Goal: Task Accomplishment & Management: Complete application form

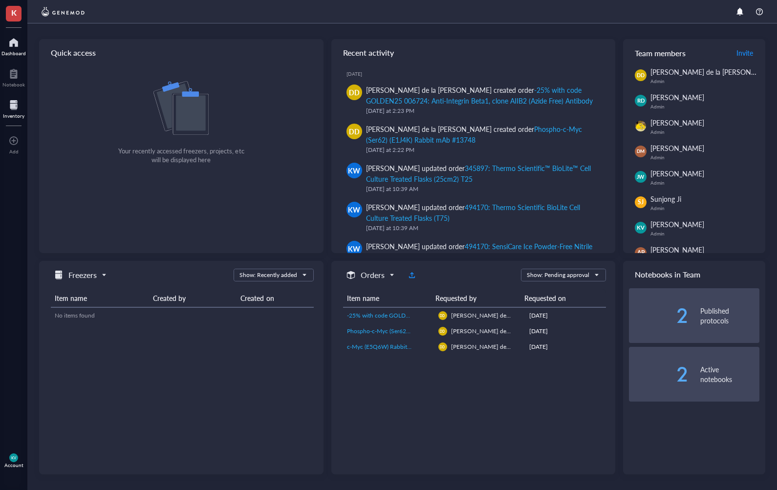
click at [16, 98] on div at bounding box center [14, 105] width 22 height 16
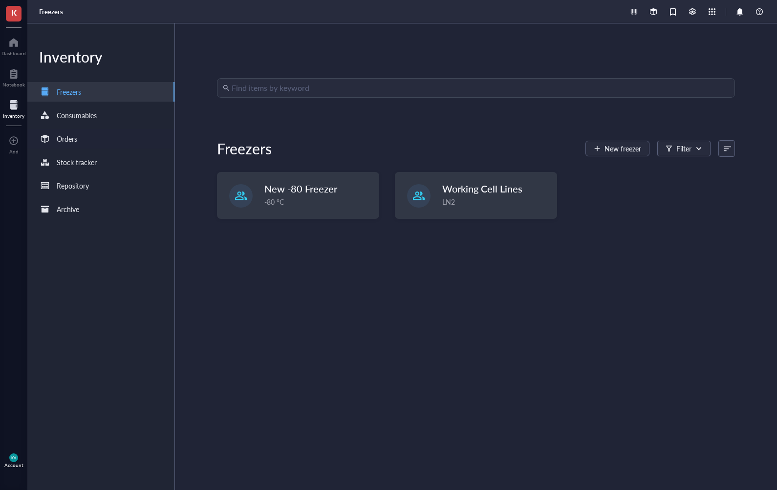
click at [59, 139] on div "Orders" at bounding box center [67, 138] width 21 height 11
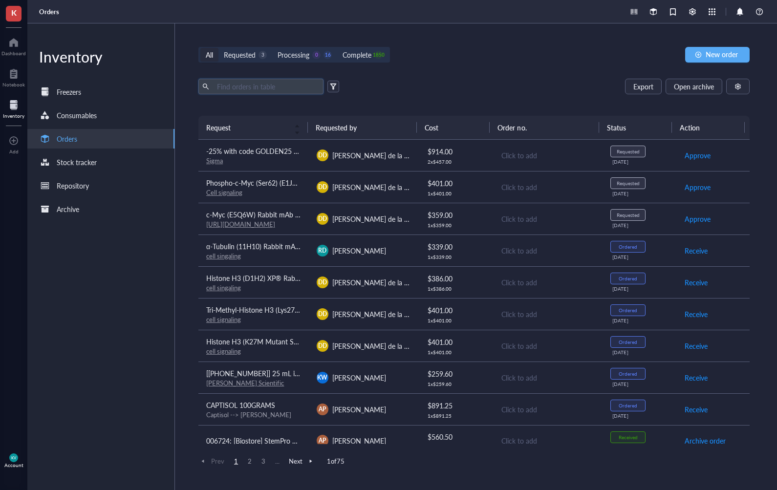
click at [283, 85] on input "text" at bounding box center [266, 86] width 107 height 15
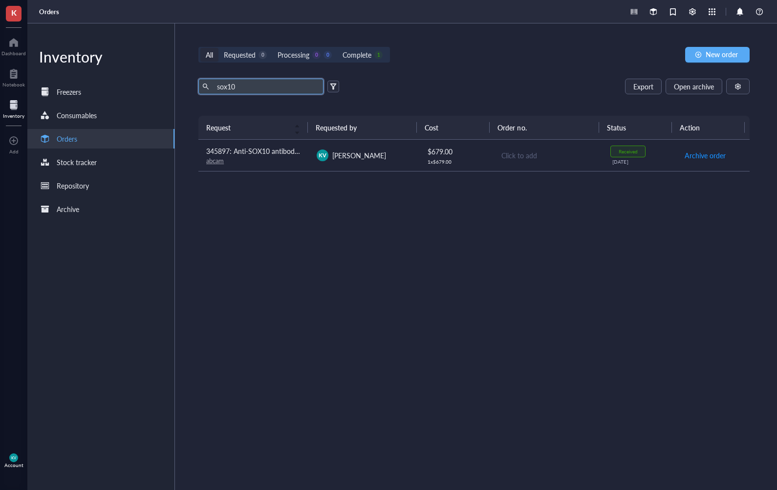
type input "sox10"
click at [253, 163] on div "abcam" at bounding box center [253, 160] width 95 height 9
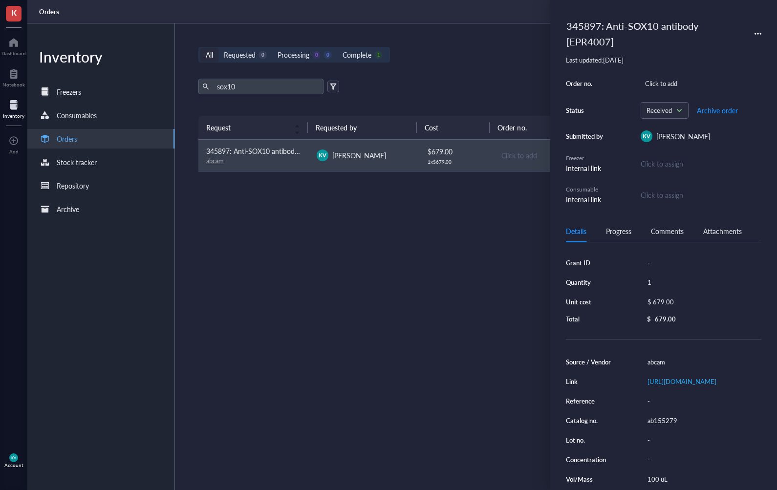
click at [755, 30] on icon at bounding box center [758, 33] width 7 height 7
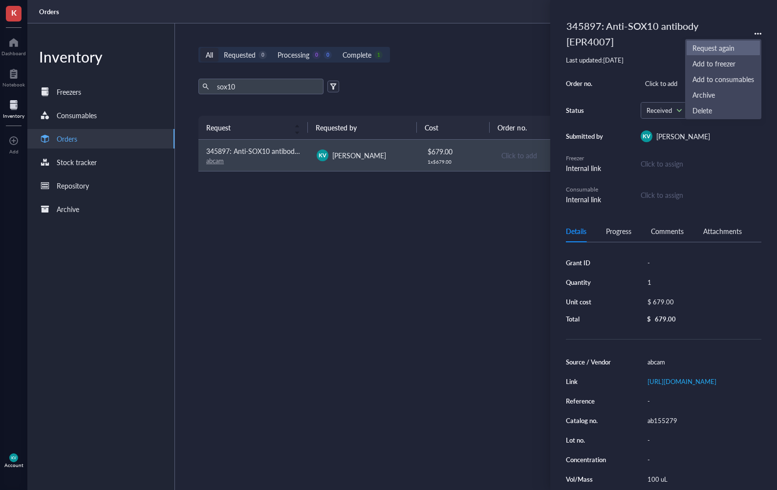
click at [705, 48] on span "Request again" at bounding box center [723, 48] width 62 height 11
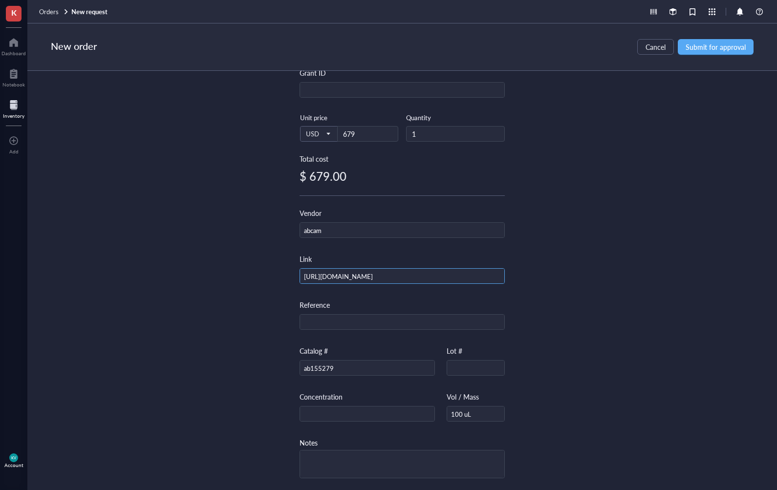
scroll to position [0, 306]
drag, startPoint x: 299, startPoint y: 272, endPoint x: 548, endPoint y: 272, distance: 249.2
click at [548, 272] on div "Item name * 345897: Anti-SOX10 antibody [EPR4007] Internal link (Freezer) Click…" at bounding box center [402, 280] width 750 height 419
click at [342, 171] on div "$ 679.00" at bounding box center [402, 176] width 205 height 16
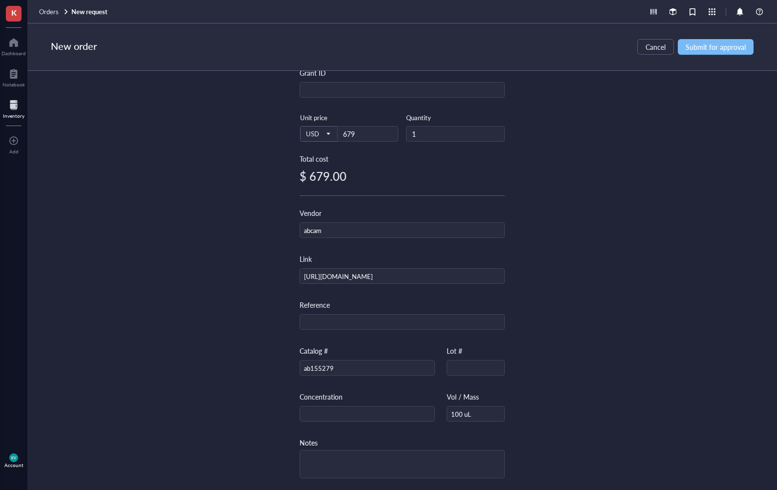
click at [731, 46] on span "Submit for approval" at bounding box center [716, 47] width 60 height 8
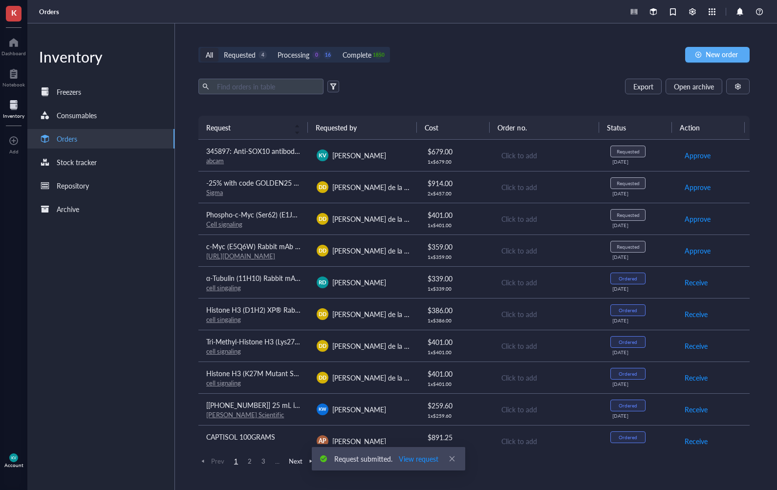
click at [330, 147] on td "KV [PERSON_NAME]" at bounding box center [364, 156] width 110 height 32
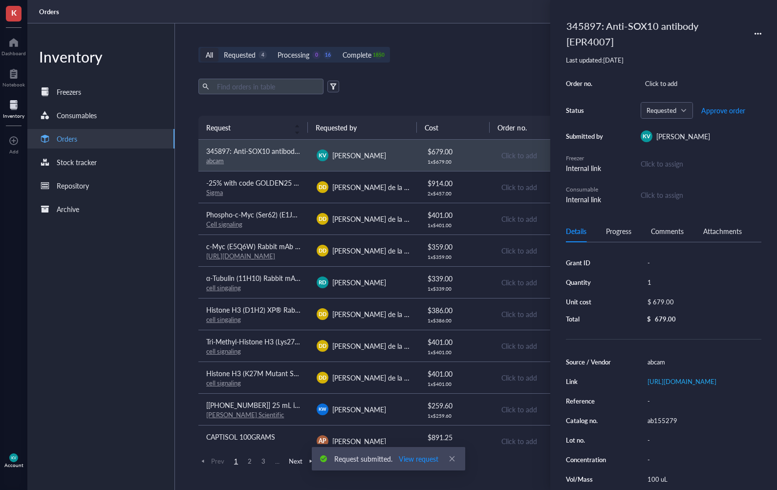
click at [422, 92] on div "Export Open archive" at bounding box center [473, 87] width 551 height 16
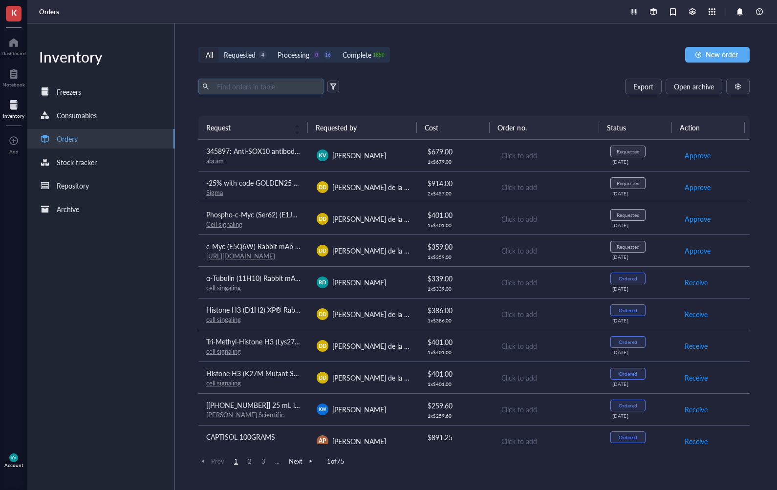
click at [295, 87] on input "text" at bounding box center [266, 86] width 107 height 15
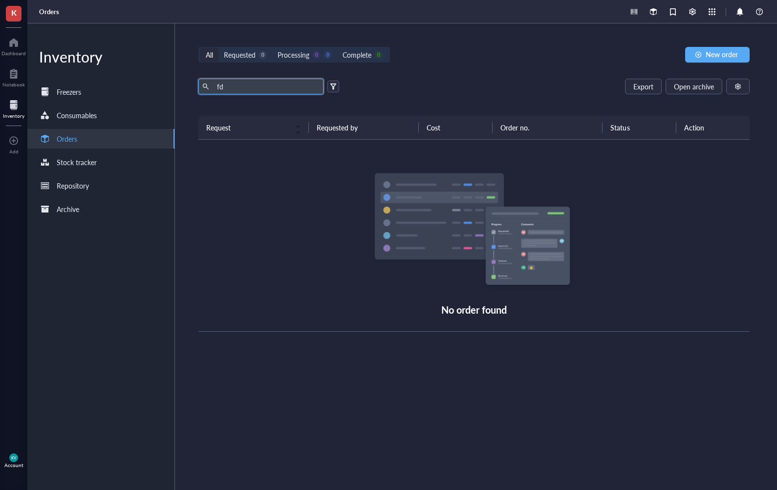
type input "f"
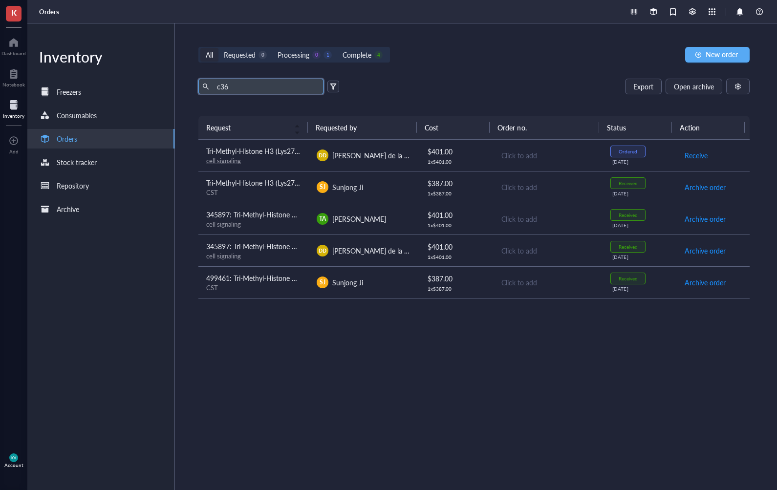
type input "c36"
click at [332, 159] on span "[PERSON_NAME] de la [PERSON_NAME]" at bounding box center [395, 156] width 126 height 10
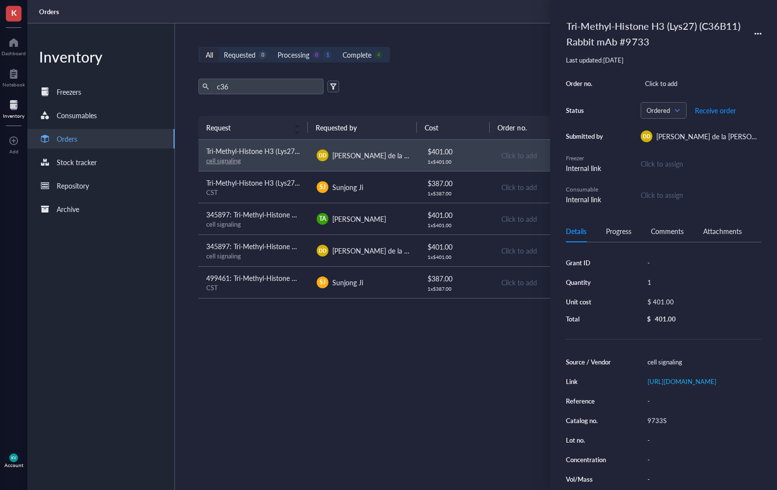
click at [760, 34] on icon at bounding box center [761, 34] width 2 height 2
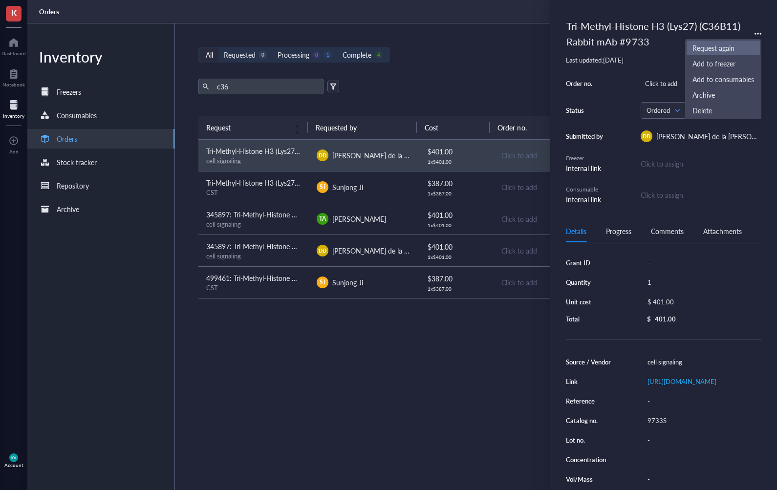
drag, startPoint x: 735, startPoint y: 52, endPoint x: 720, endPoint y: 56, distance: 15.5
click at [735, 52] on span "Request again" at bounding box center [723, 48] width 62 height 11
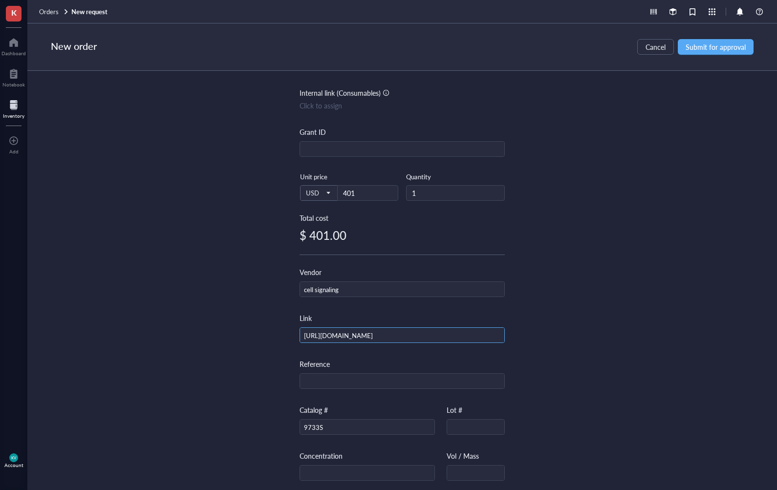
scroll to position [0, 120]
drag, startPoint x: 302, startPoint y: 336, endPoint x: 539, endPoint y: 336, distance: 238.0
click at [539, 336] on div "Item name * Tri-Methyl-Histone H3 (Lys27) (C36B11) Rabbit mAb #9733 Internal li…" at bounding box center [402, 280] width 750 height 419
drag, startPoint x: 621, startPoint y: 195, endPoint x: 616, endPoint y: 198, distance: 5.7
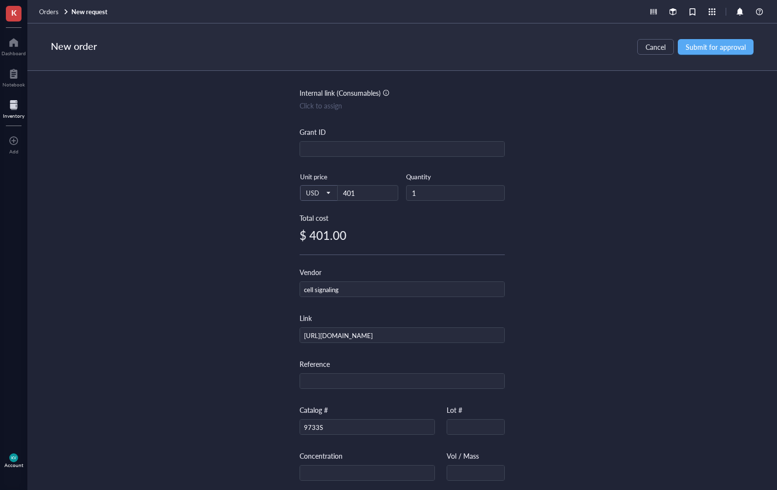
click at [621, 196] on div "Item name * Tri-Methyl-Histone H3 (Lys27) (C36B11) Rabbit mAb #9733 Internal li…" at bounding box center [402, 280] width 750 height 419
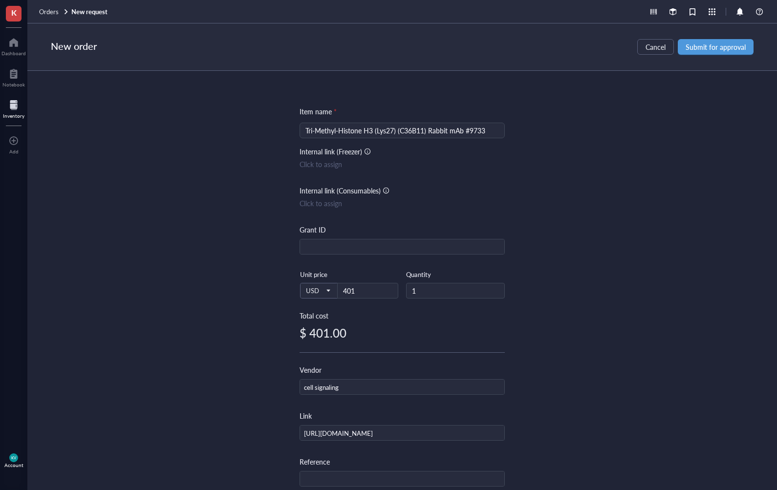
drag, startPoint x: 719, startPoint y: 48, endPoint x: 708, endPoint y: 61, distance: 16.6
click at [718, 48] on span "Submit for approval" at bounding box center [716, 47] width 60 height 8
